Goal: Transaction & Acquisition: Purchase product/service

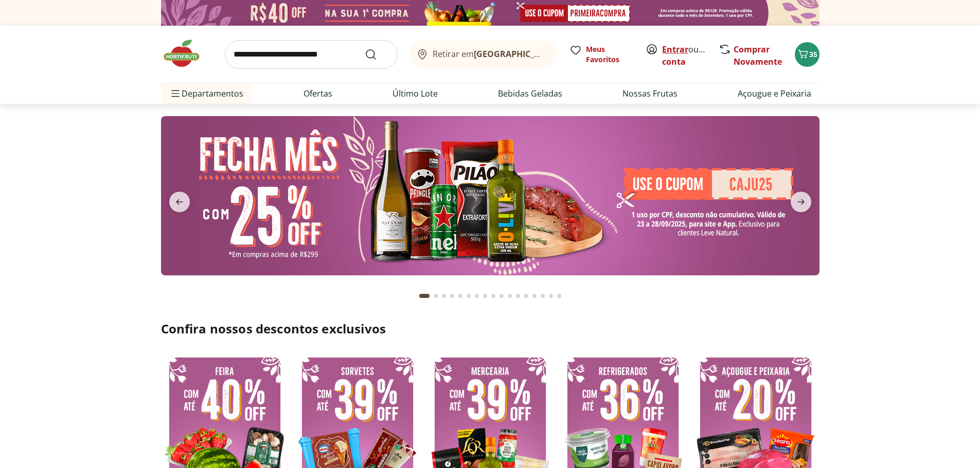
click at [673, 47] on link "Entrar" at bounding box center [675, 49] width 26 height 11
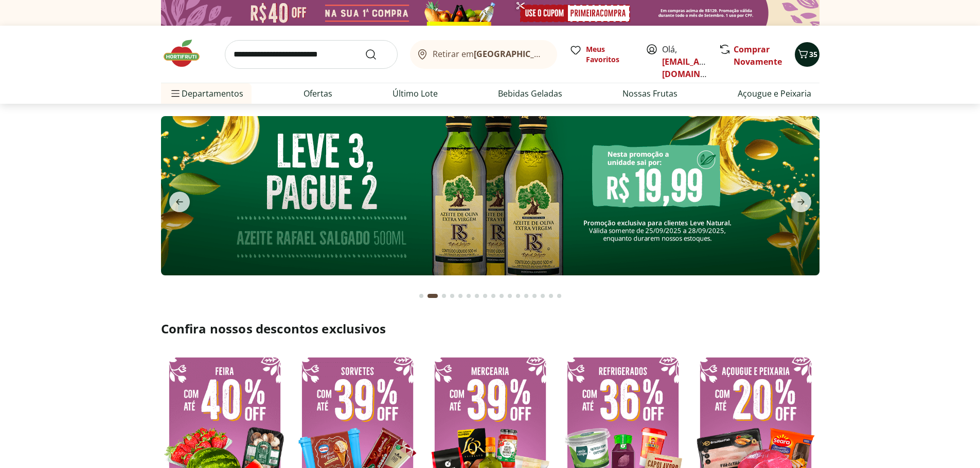
click at [801, 56] on icon "Carrinho" at bounding box center [803, 54] width 12 height 12
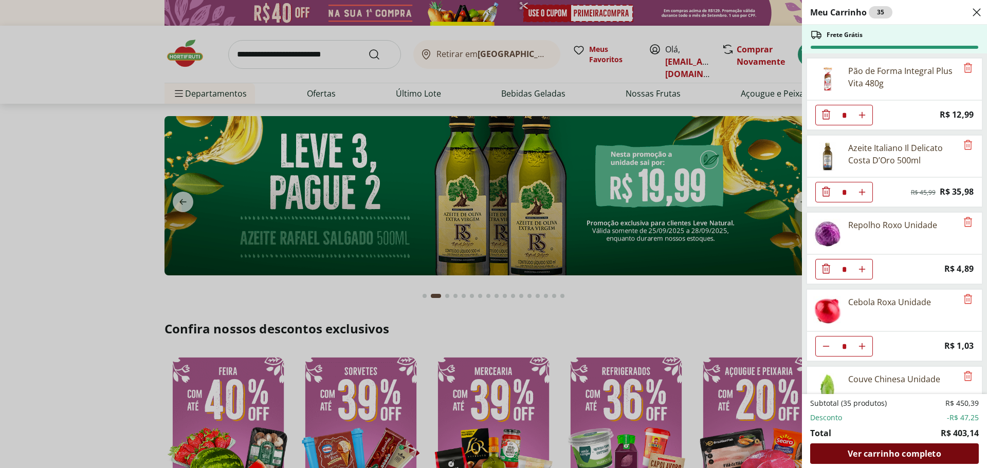
click at [903, 453] on span "Ver carrinho completo" at bounding box center [894, 454] width 93 height 8
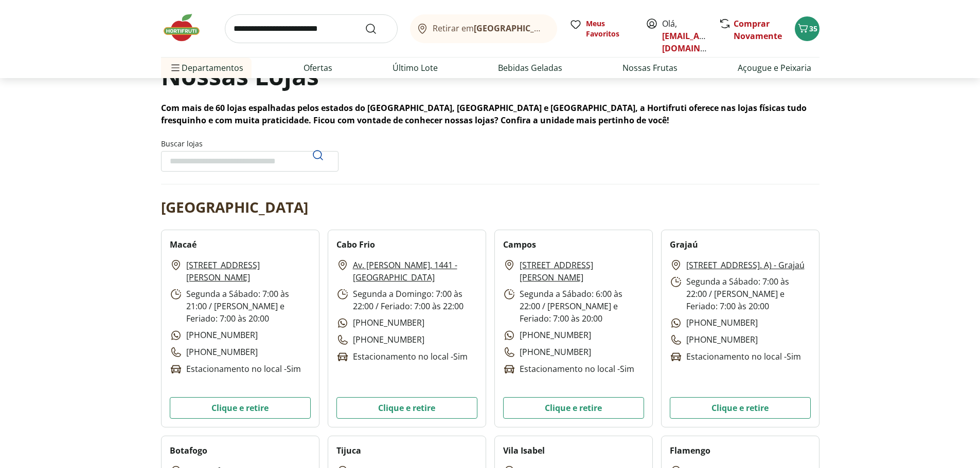
scroll to position [103, 0]
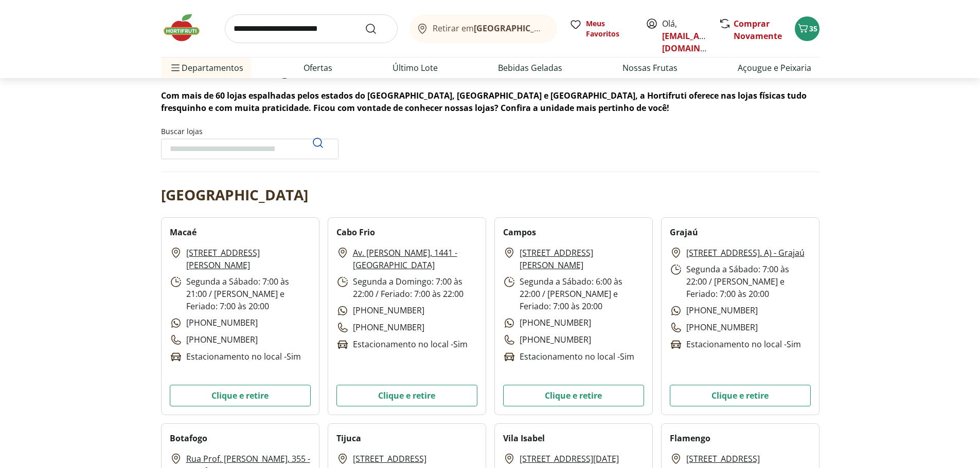
click at [184, 152] on input "Buscar lojas" at bounding box center [249, 149] width 177 height 21
type input "*******"
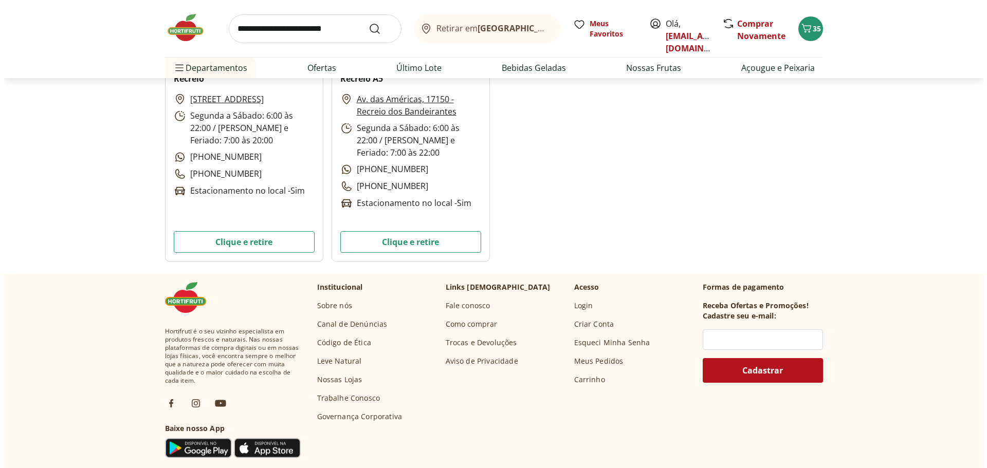
scroll to position [257, 0]
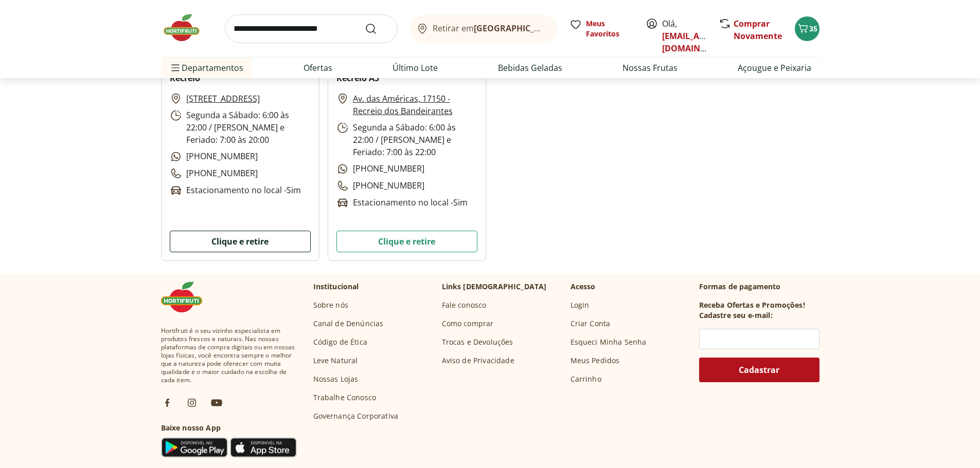
click at [264, 238] on button "Clique e retire" at bounding box center [240, 242] width 141 height 22
click at [809, 28] on span "35" at bounding box center [813, 29] width 8 height 10
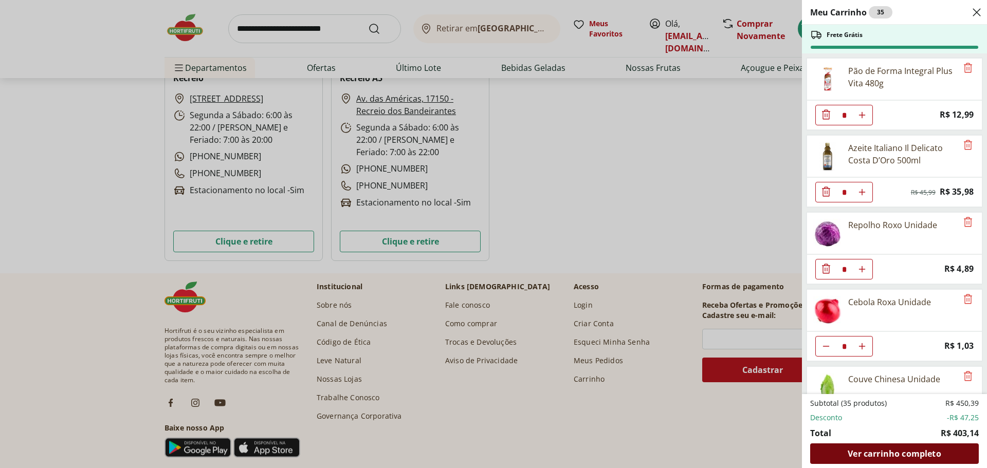
click at [890, 453] on span "Ver carrinho completo" at bounding box center [894, 454] width 93 height 8
